Goal: Information Seeking & Learning: Learn about a topic

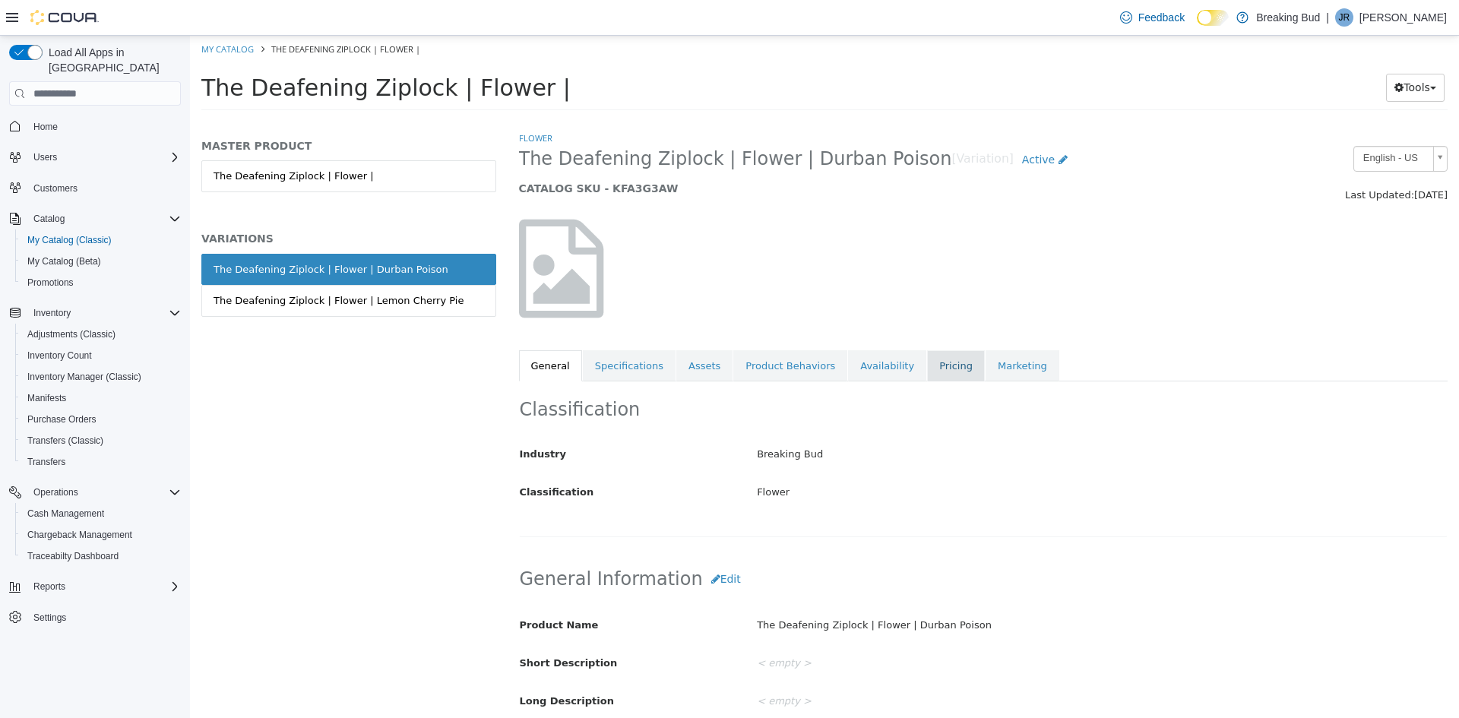
click at [927, 364] on link "Pricing" at bounding box center [956, 366] width 58 height 32
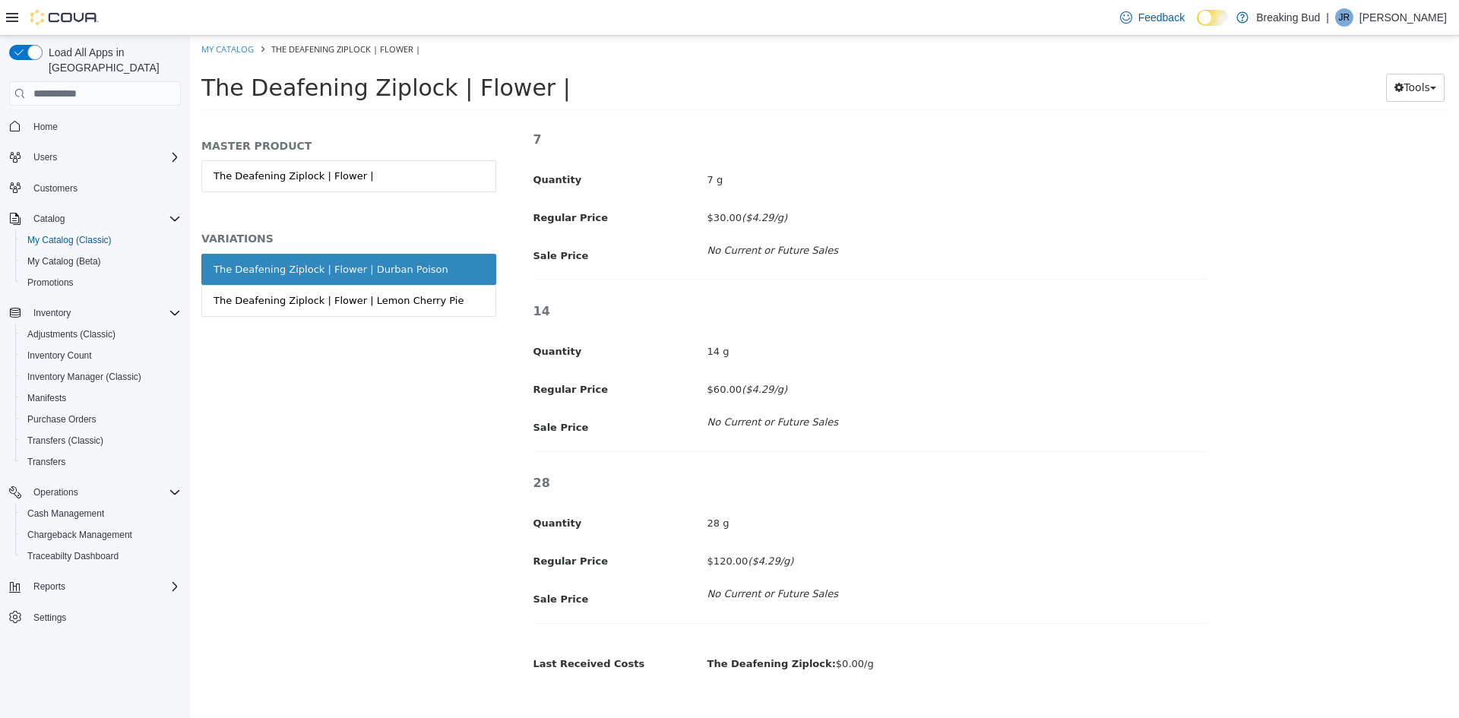
scroll to position [608, 0]
